Goal: Find specific page/section: Find specific page/section

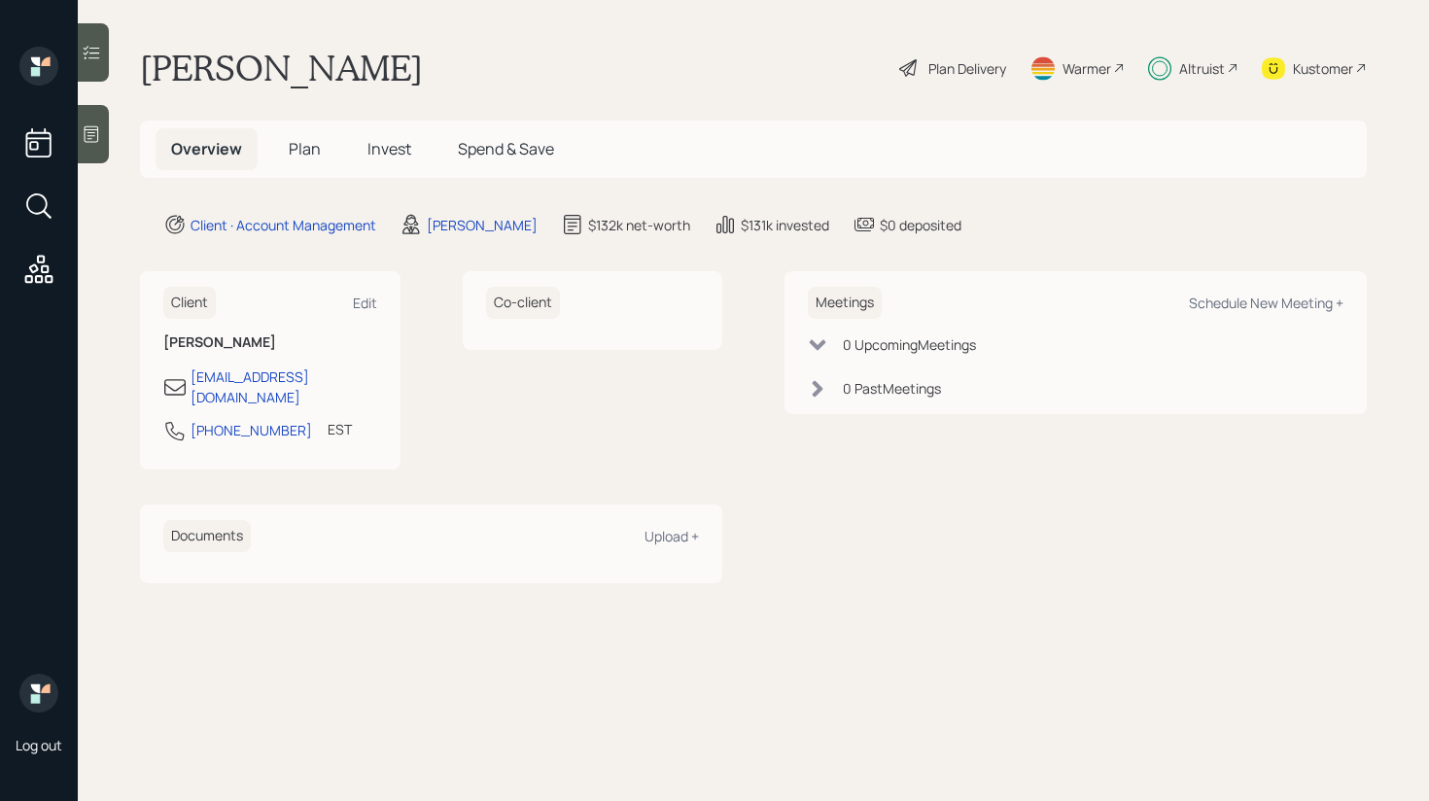
click at [91, 61] on icon at bounding box center [91, 52] width 19 height 19
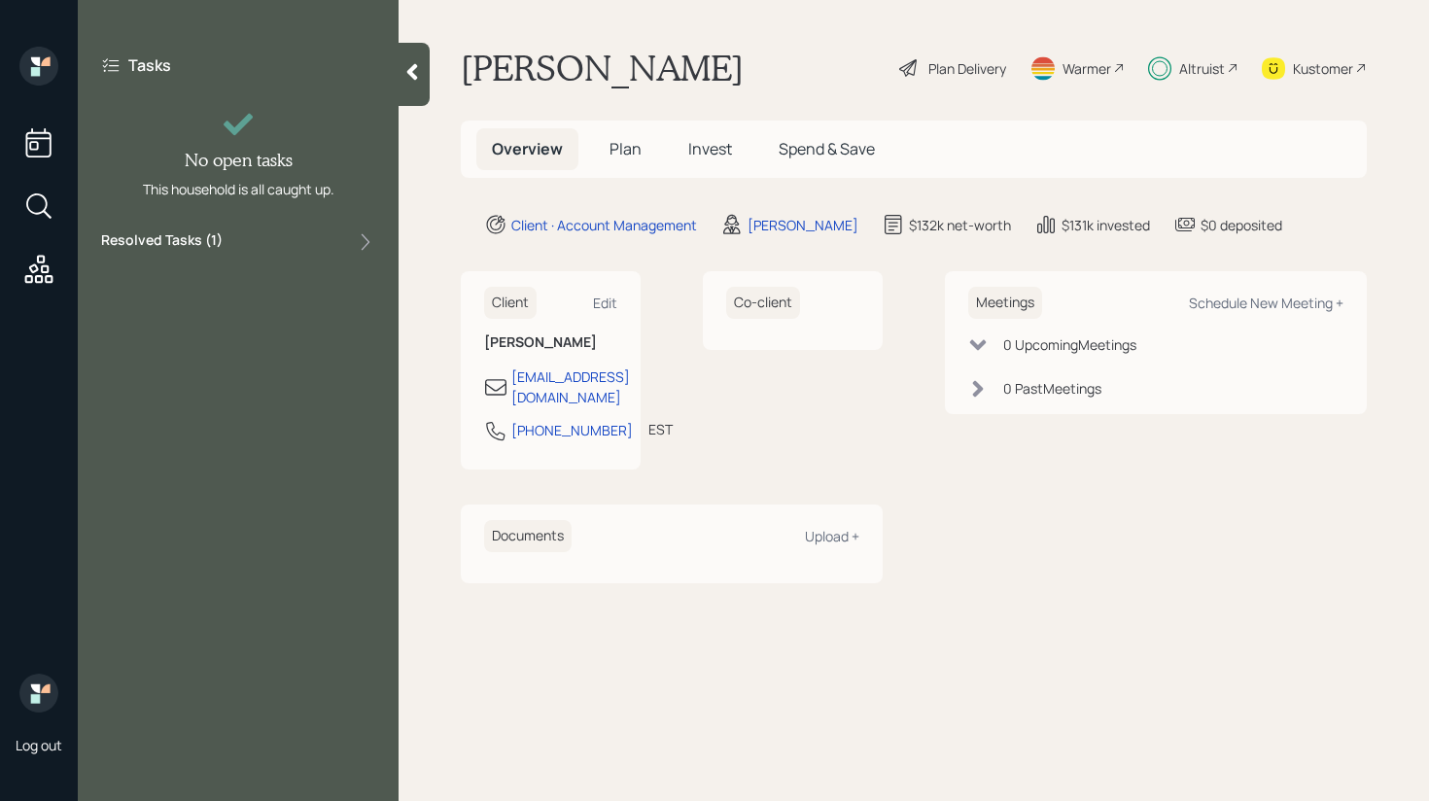
click at [279, 231] on div "Resolved Tasks ( 1 )" at bounding box center [238, 241] width 274 height 23
click at [279, 232] on div "Resolved Tasks ( 1 )" at bounding box center [238, 241] width 274 height 23
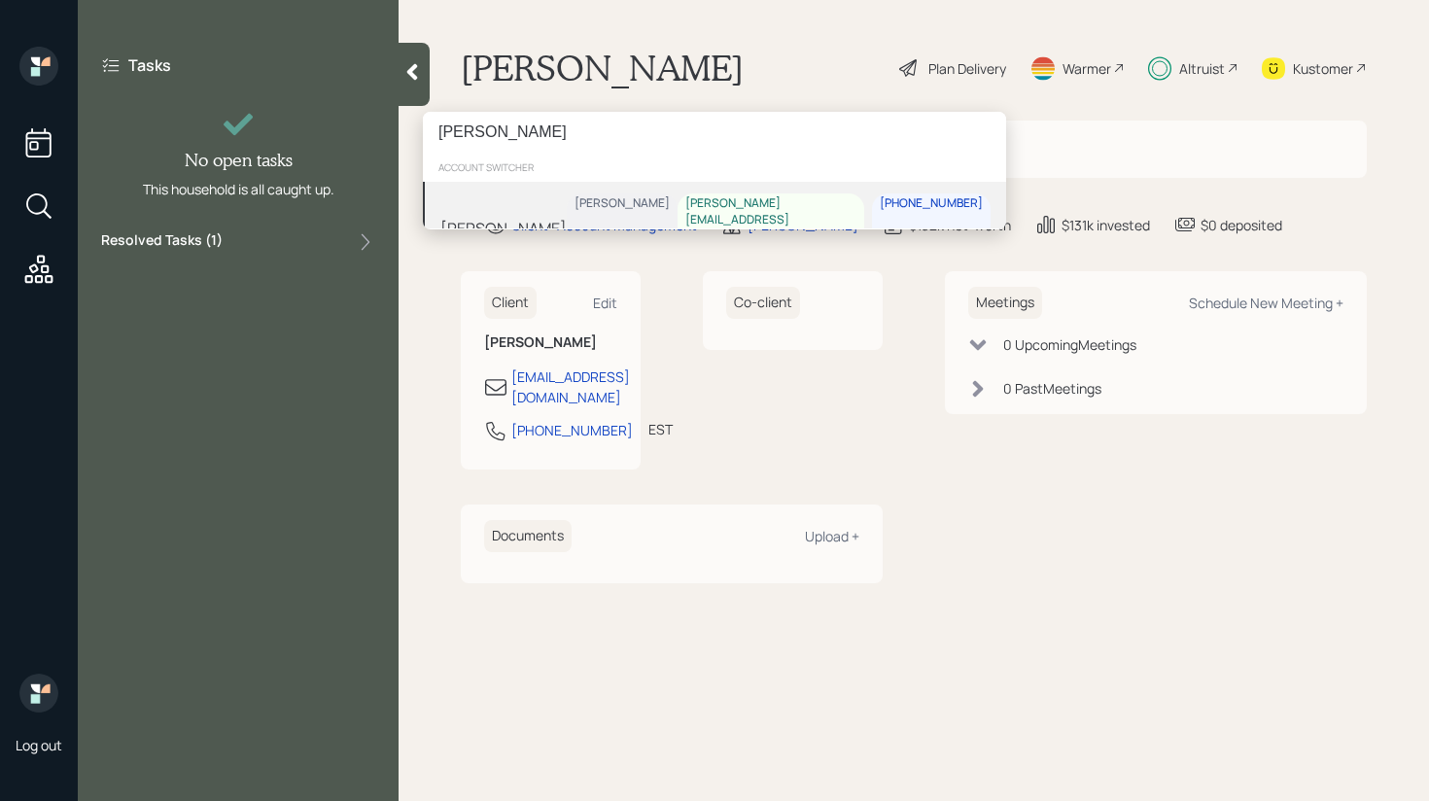
type input "[PERSON_NAME]"
click at [568, 215] on div "Vivian Antoine Michael Russo vivian.m.antoine@gmail.com 727-600-2385" at bounding box center [714, 228] width 583 height 92
